Goal: Transaction & Acquisition: Obtain resource

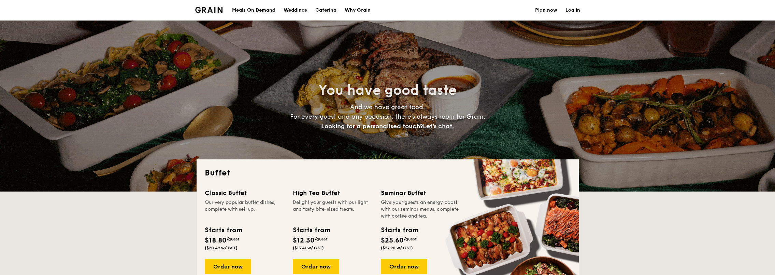
select select
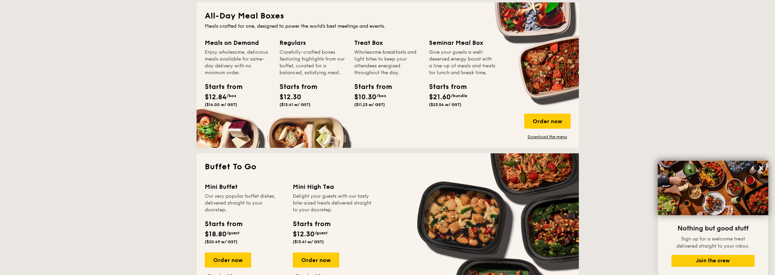
scroll to position [410, 0]
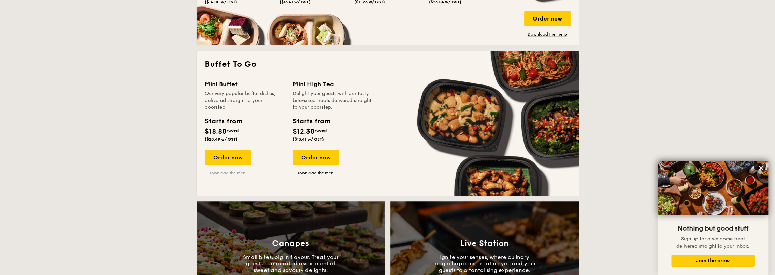
click at [235, 173] on link "Download the menu" at bounding box center [228, 172] width 46 height 5
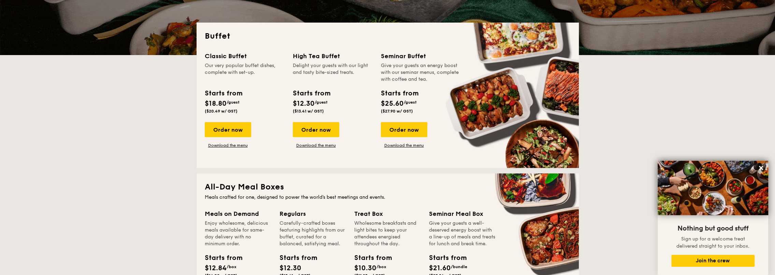
scroll to position [0, 0]
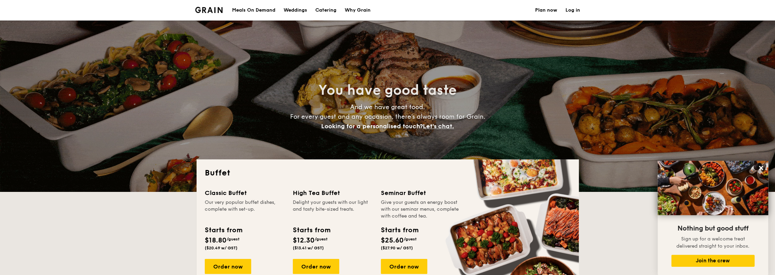
click at [239, 8] on div "Meals On Demand" at bounding box center [253, 10] width 43 height 20
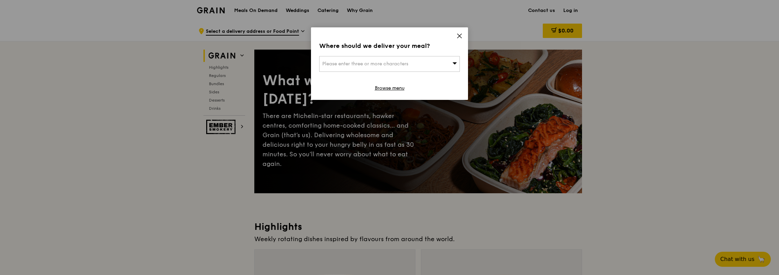
click at [459, 36] on icon at bounding box center [460, 36] width 4 height 4
